Goal: Task Accomplishment & Management: Manage account settings

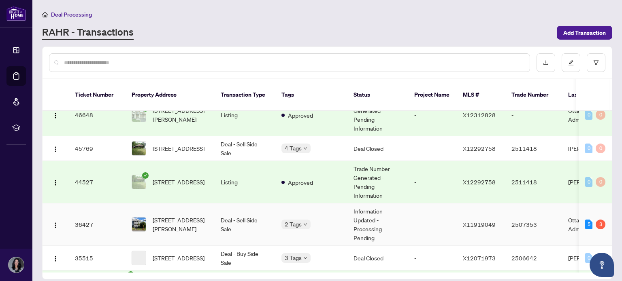
scroll to position [86, 0]
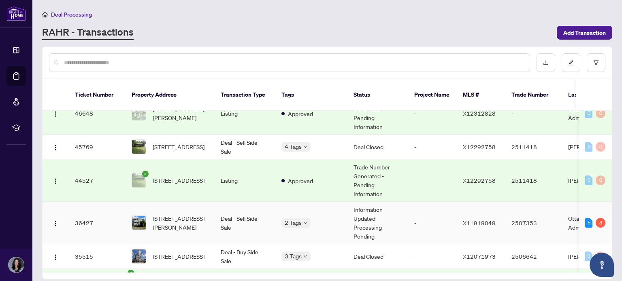
click at [325, 218] on div "2 Tags" at bounding box center [310, 222] width 59 height 9
click at [252, 209] on td "Deal - Sell Side Sale" at bounding box center [244, 223] width 61 height 43
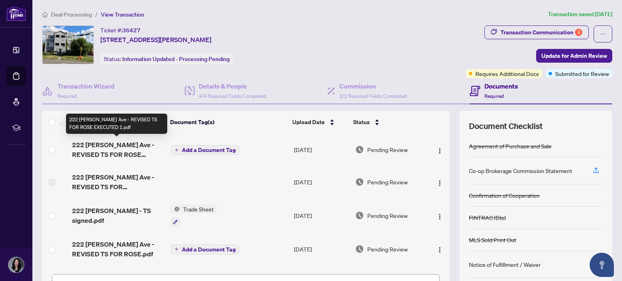
click at [125, 147] on span "222 [PERSON_NAME] Ave - REVISED TS FOR ROSE EXECUTED 1.pdf" at bounding box center [118, 149] width 92 height 19
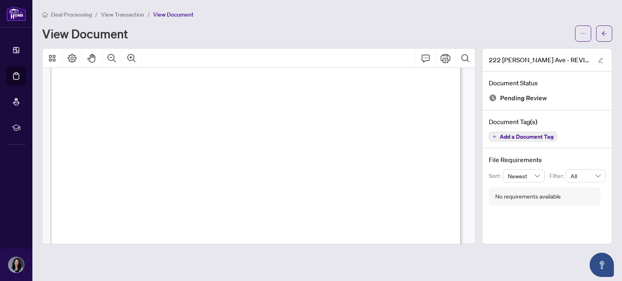
scroll to position [203, 0]
drag, startPoint x: 270, startPoint y: 163, endPoint x: 461, endPoint y: 37, distance: 229.4
click at [461, 37] on div "View Document" at bounding box center [306, 33] width 528 height 13
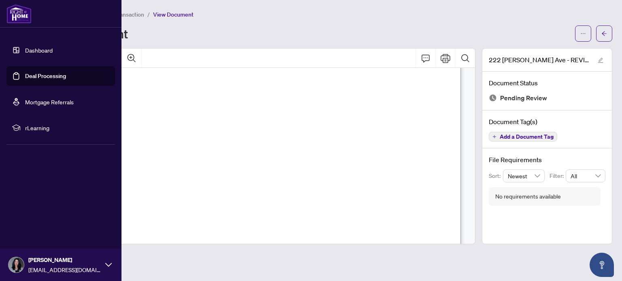
click at [54, 78] on link "Deal Processing" at bounding box center [45, 75] width 41 height 7
